Goal: Task Accomplishment & Management: Manage account settings

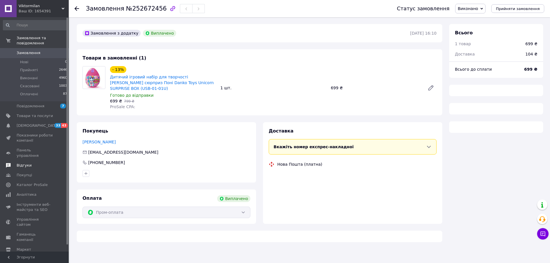
click at [35, 163] on span "Відгуки" at bounding box center [35, 165] width 36 height 5
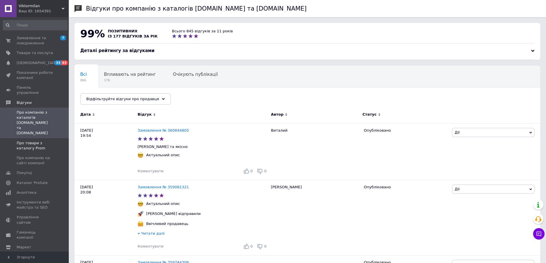
click at [39, 141] on span "Про товари з каталогу Prom" at bounding box center [35, 146] width 36 height 10
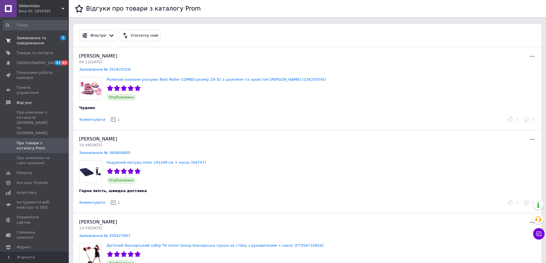
click at [36, 42] on span "Замовлення та повідомлення" at bounding box center [35, 41] width 36 height 10
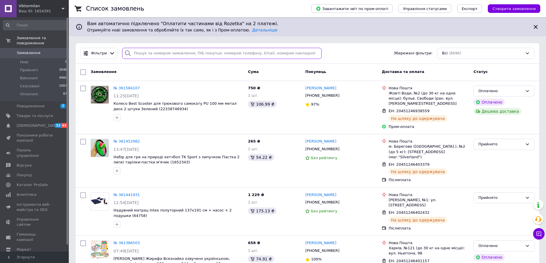
paste input "361012725"
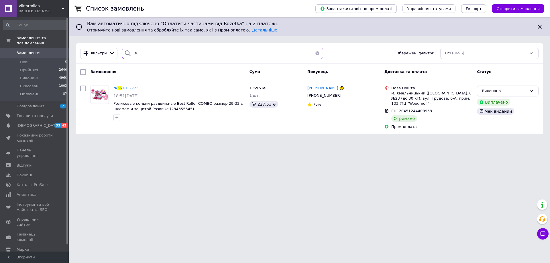
type input "3"
type input "361306038"
